Goal: Information Seeking & Learning: Learn about a topic

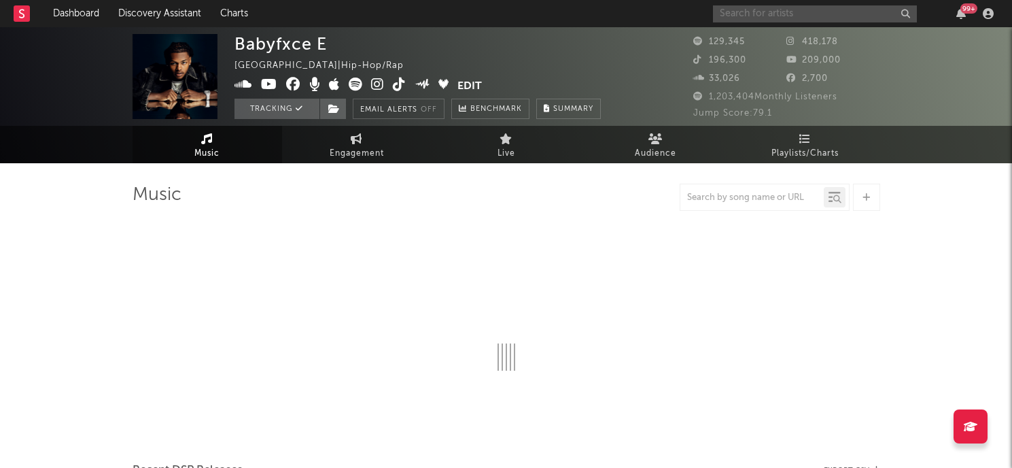
click at [768, 18] on input "text" at bounding box center [815, 13] width 204 height 17
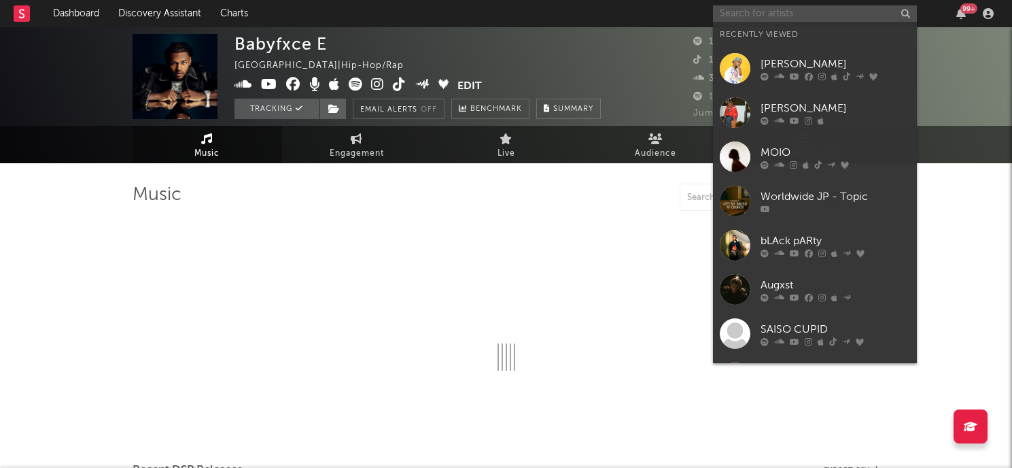
select select "6m"
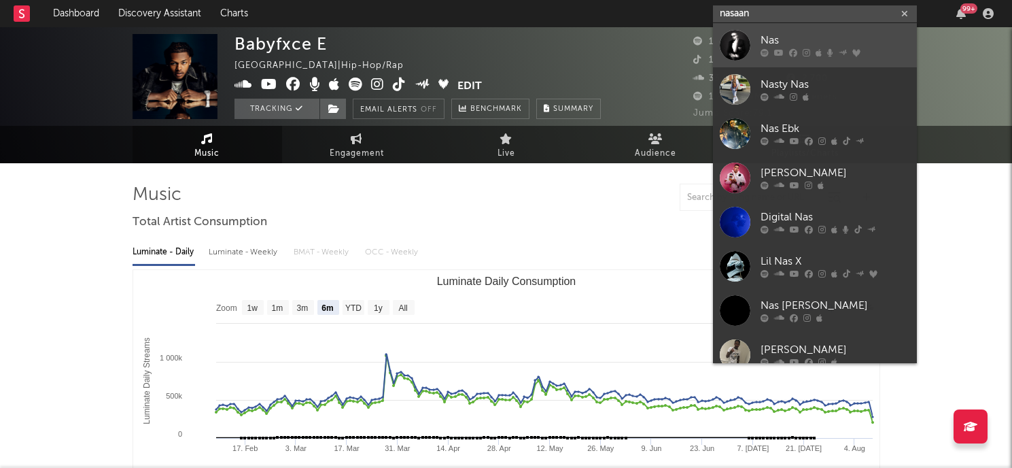
type input "nasaan"
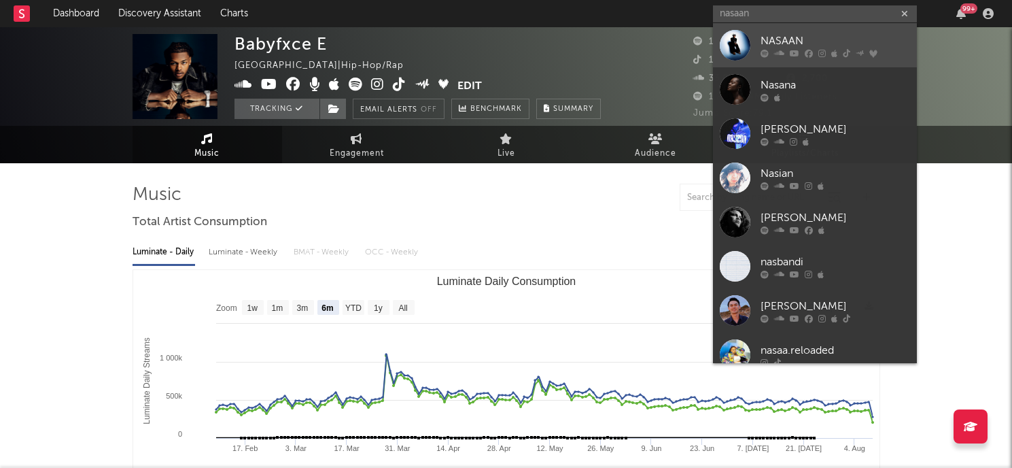
click at [802, 41] on div "NASAAN" at bounding box center [836, 41] width 150 height 16
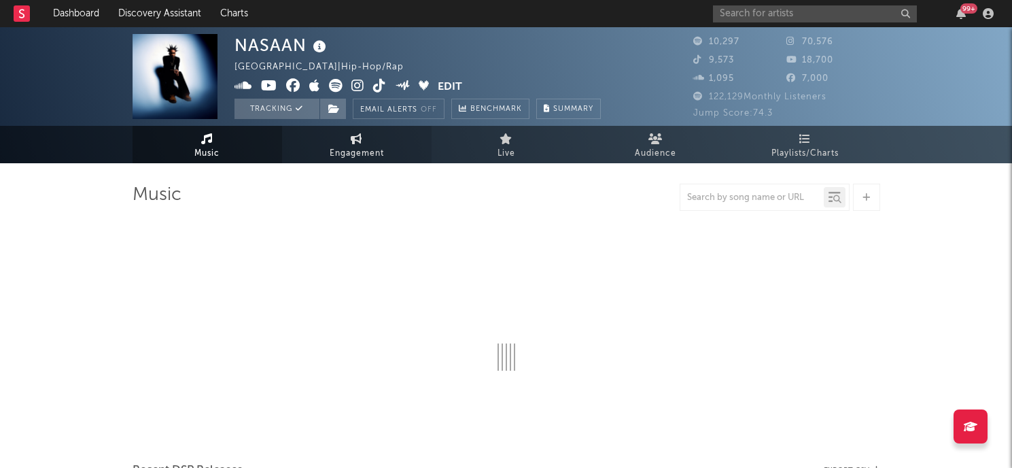
click at [359, 152] on span "Engagement" at bounding box center [357, 153] width 54 height 16
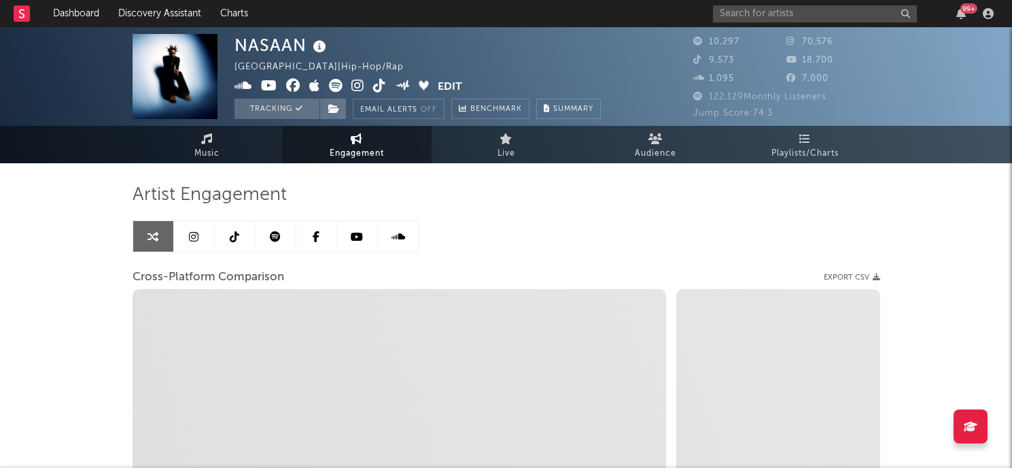
select select "1w"
select select "1m"
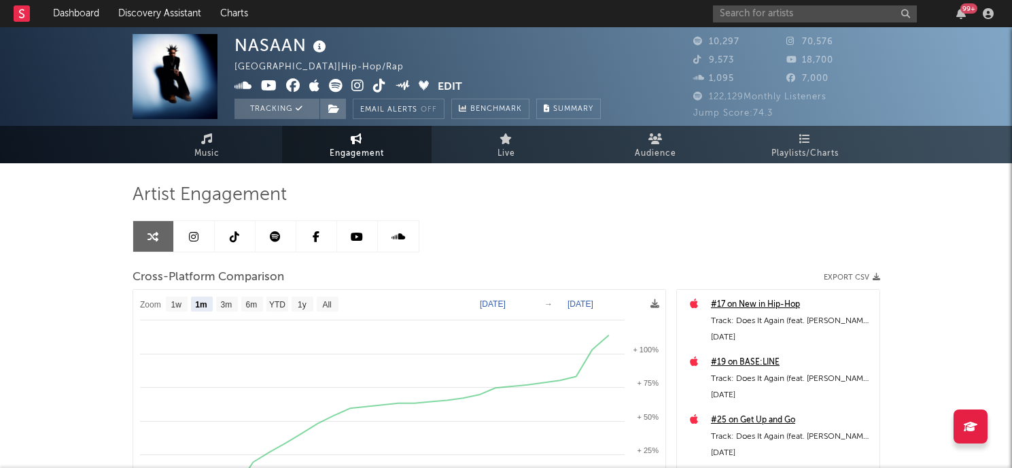
click at [506, 299] on text "[DATE]" at bounding box center [493, 304] width 26 height 10
click at [498, 303] on input "[DATE]" at bounding box center [499, 304] width 63 height 14
click at [473, 303] on input "[DATE]" at bounding box center [499, 304] width 63 height 14
type input "[DATE]"
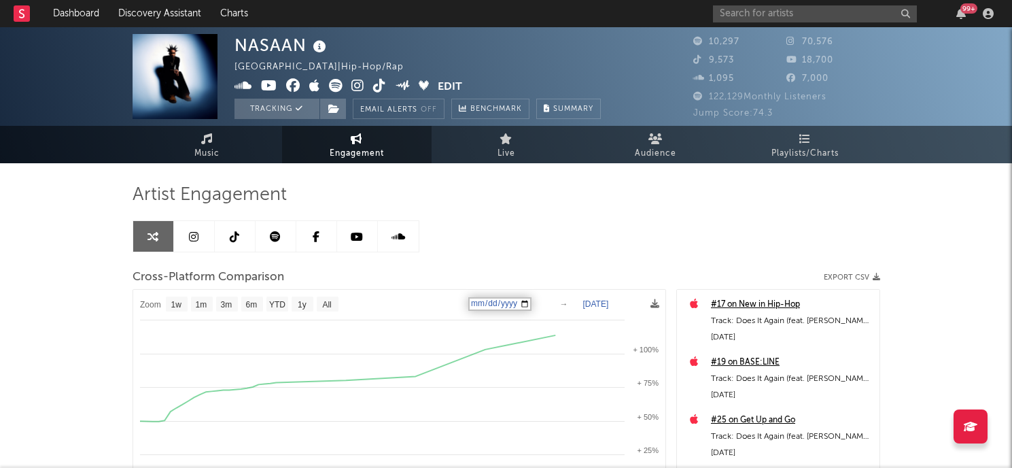
select select "1w"
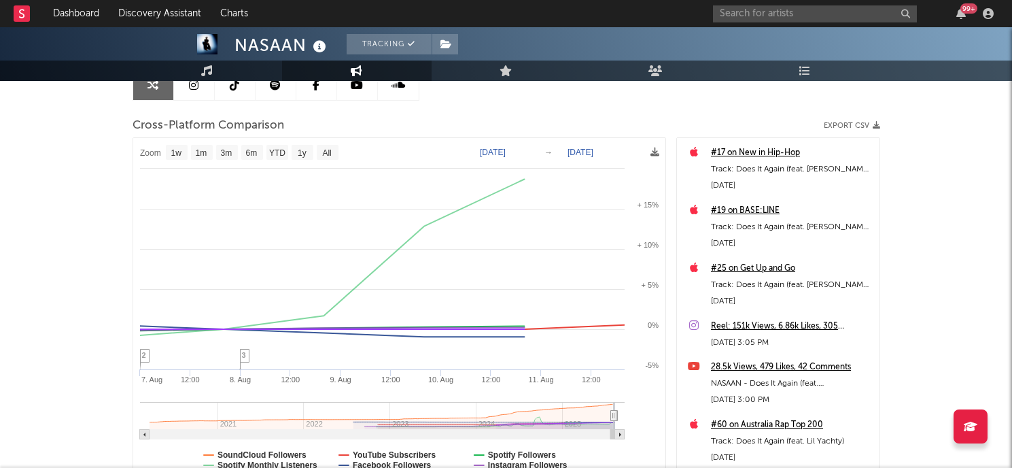
scroll to position [148, 0]
